Goal: Task Accomplishment & Management: Manage account settings

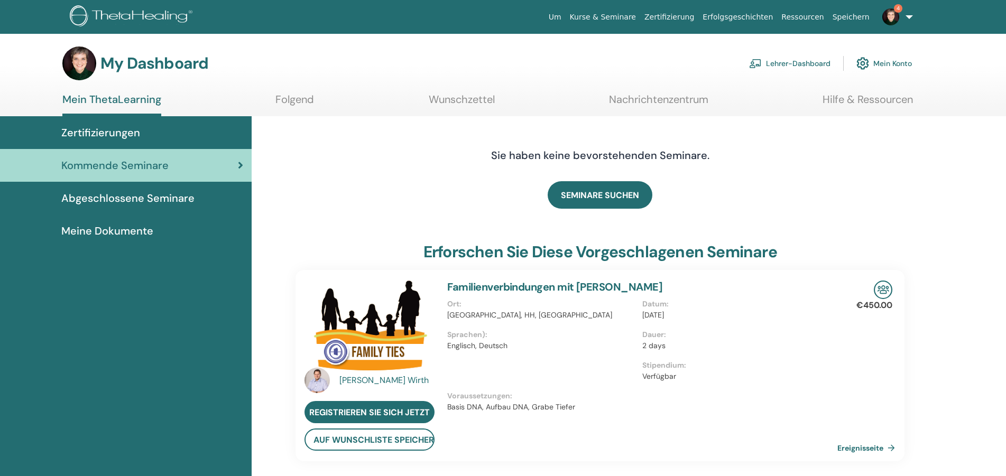
click at [789, 63] on link "Lehrer-Dashboard" at bounding box center [789, 63] width 81 height 23
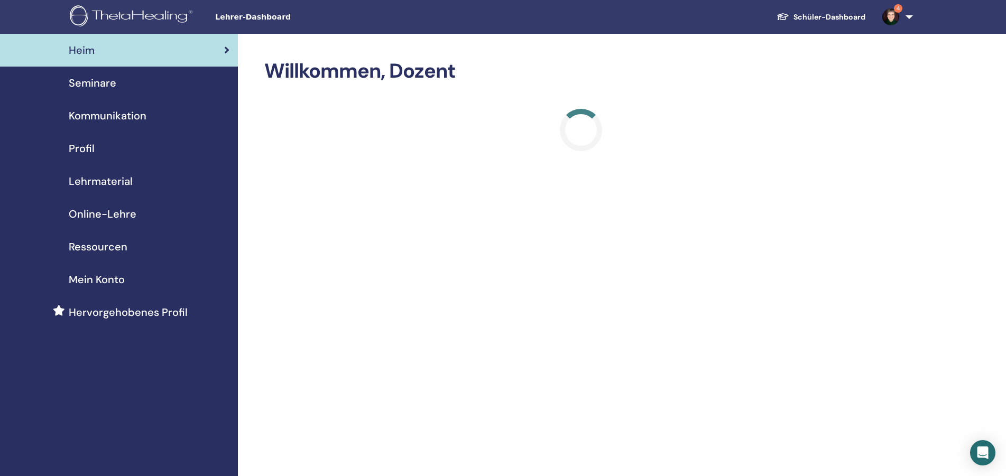
click at [106, 87] on span "Seminare" at bounding box center [93, 83] width 48 height 16
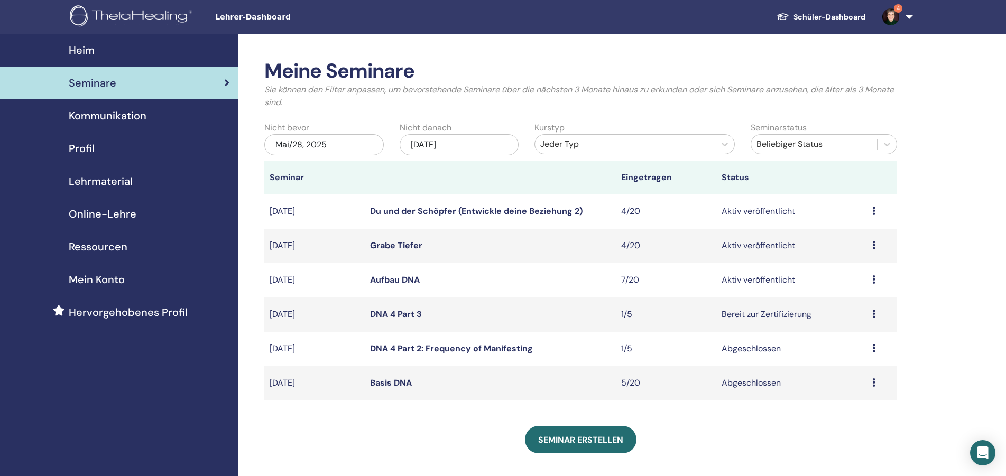
click at [770, 244] on td "Aktiv veröffentlicht" at bounding box center [791, 246] width 151 height 34
click at [874, 247] on icon at bounding box center [873, 245] width 3 height 8
click at [403, 243] on link "Grabe Tiefer" at bounding box center [396, 245] width 52 height 11
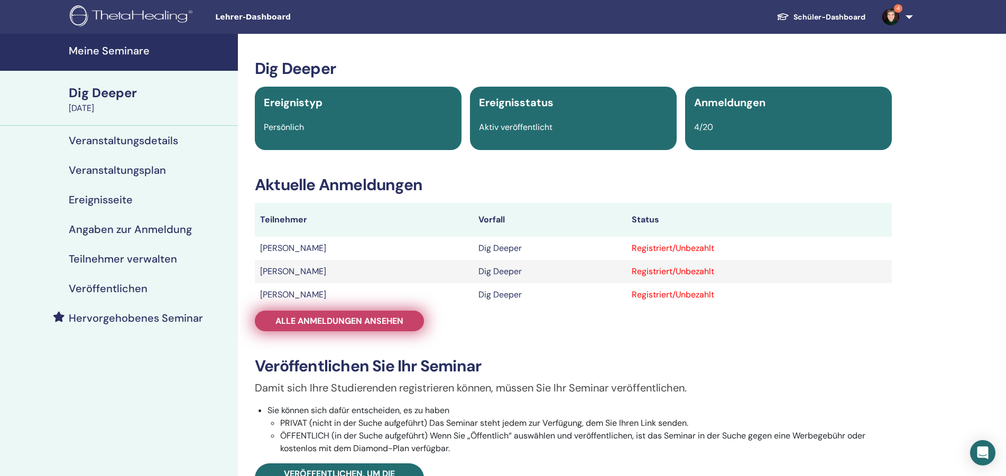
click at [331, 321] on span "Alle Anmeldungen ansehen" at bounding box center [339, 321] width 128 height 11
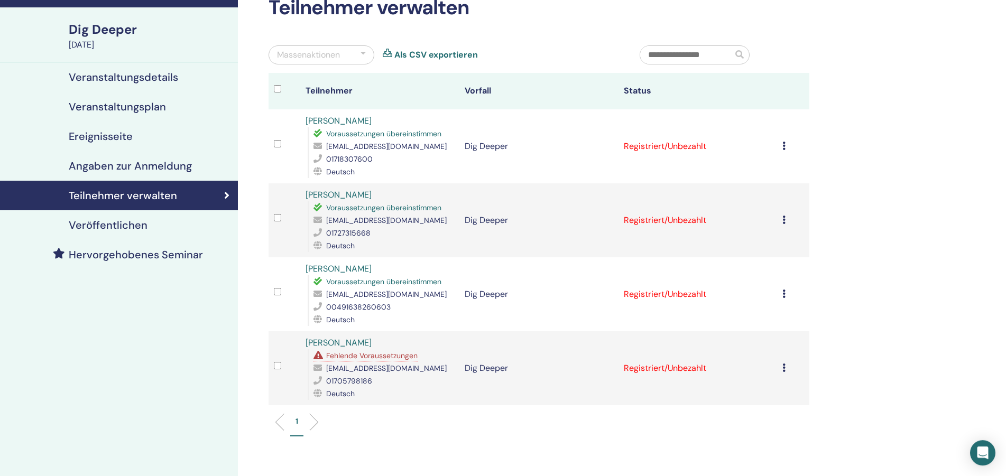
scroll to position [108, 0]
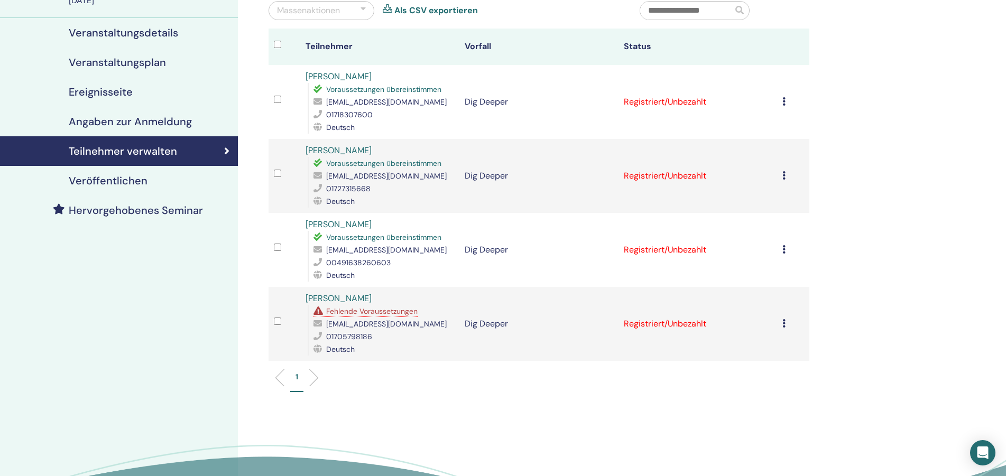
click at [132, 181] on h4 "Veröffentlichen" at bounding box center [108, 180] width 79 height 13
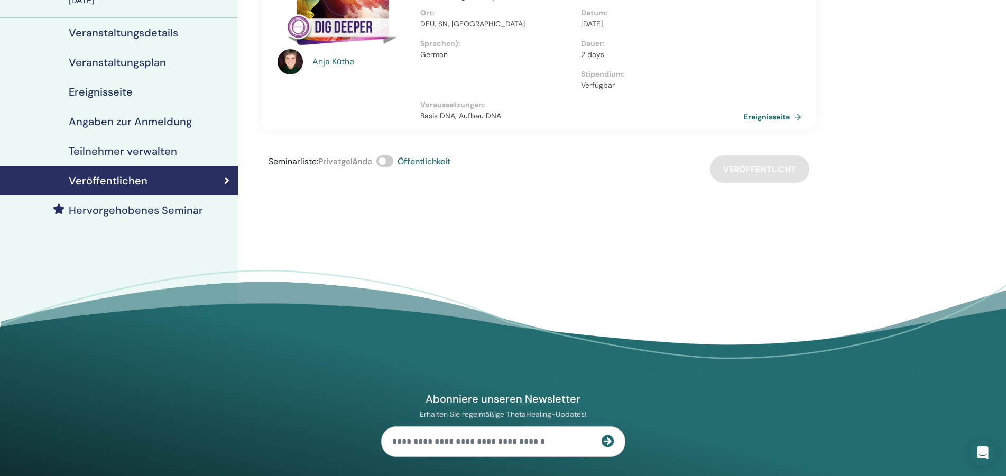
click at [758, 117] on link "Ereignisseite" at bounding box center [775, 117] width 62 height 16
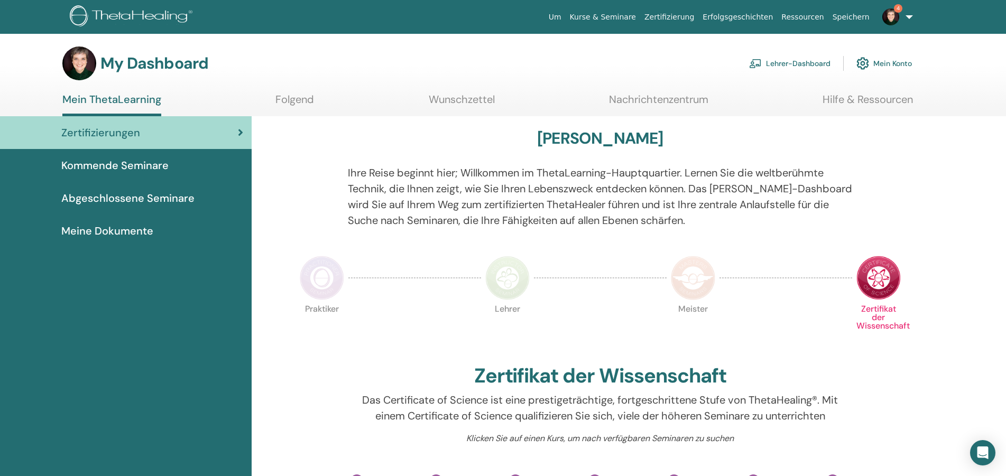
click at [889, 63] on link "Mein Konto" at bounding box center [884, 63] width 56 height 23
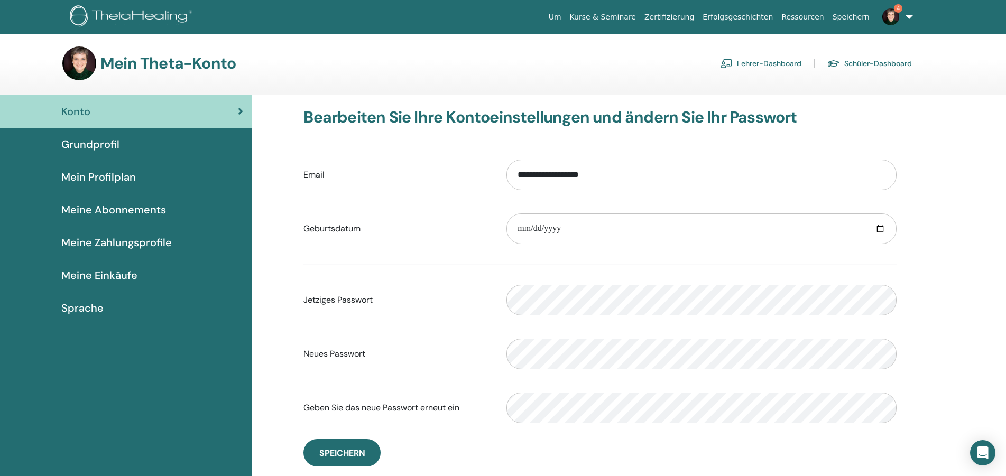
click at [103, 269] on span "Meine Einkäufe" at bounding box center [99, 276] width 76 height 16
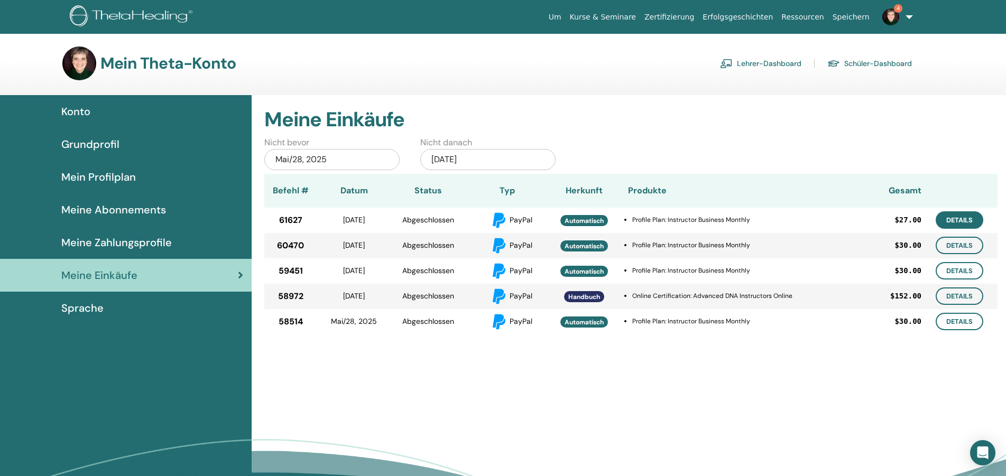
click at [948, 219] on link "Details" at bounding box center [960, 219] width 48 height 17
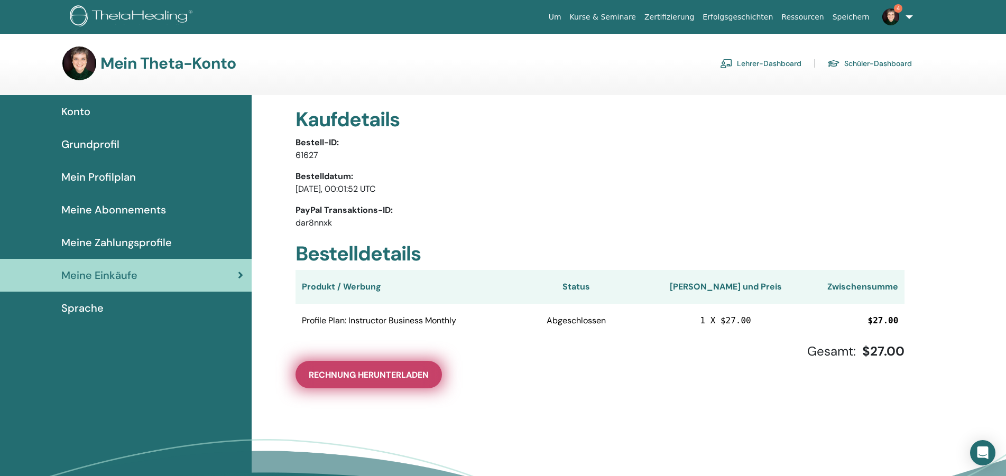
click at [341, 368] on button "Rechnung herunterladen" at bounding box center [369, 374] width 146 height 27
